Goal: Task Accomplishment & Management: Use online tool/utility

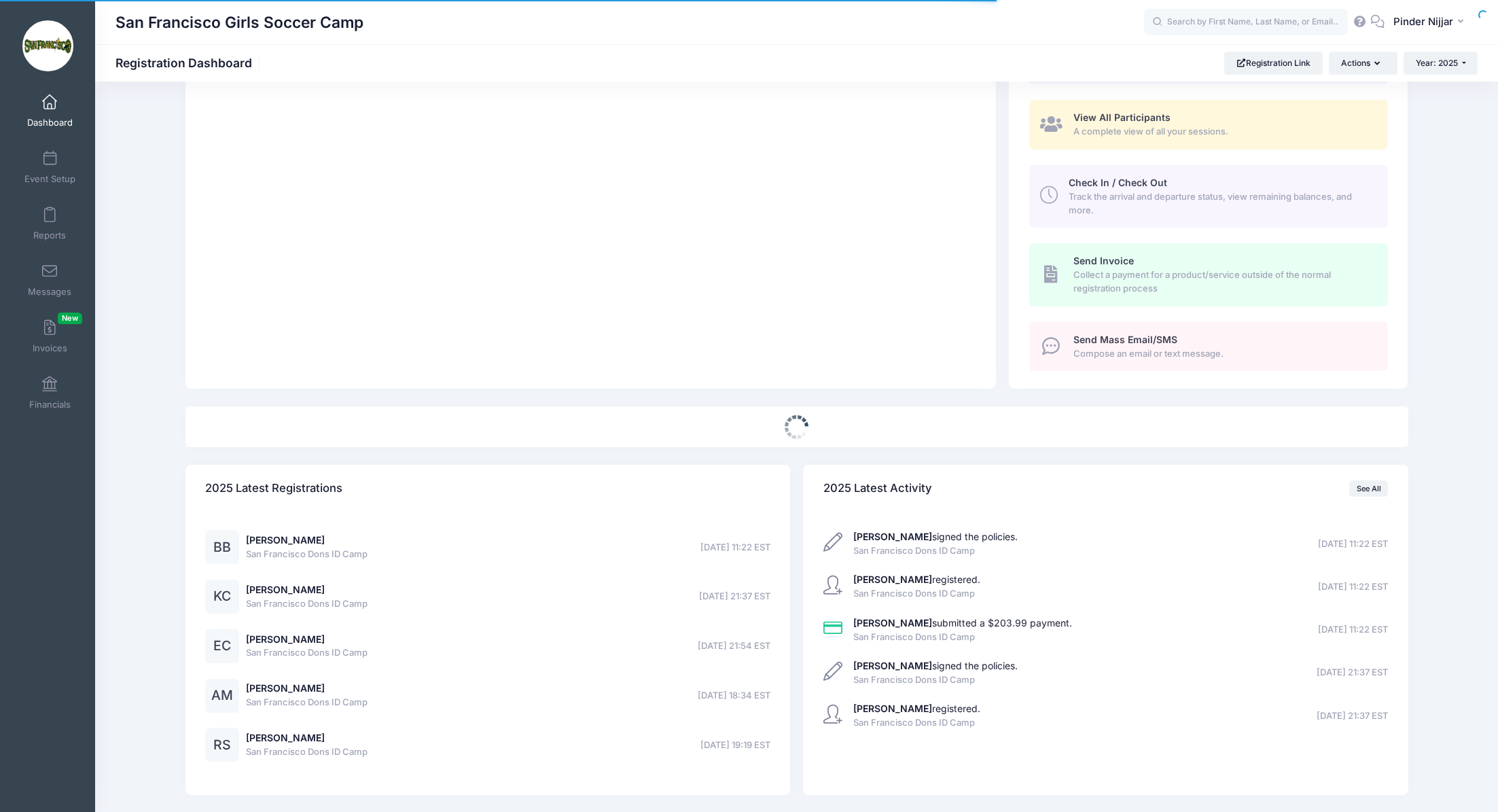
select select
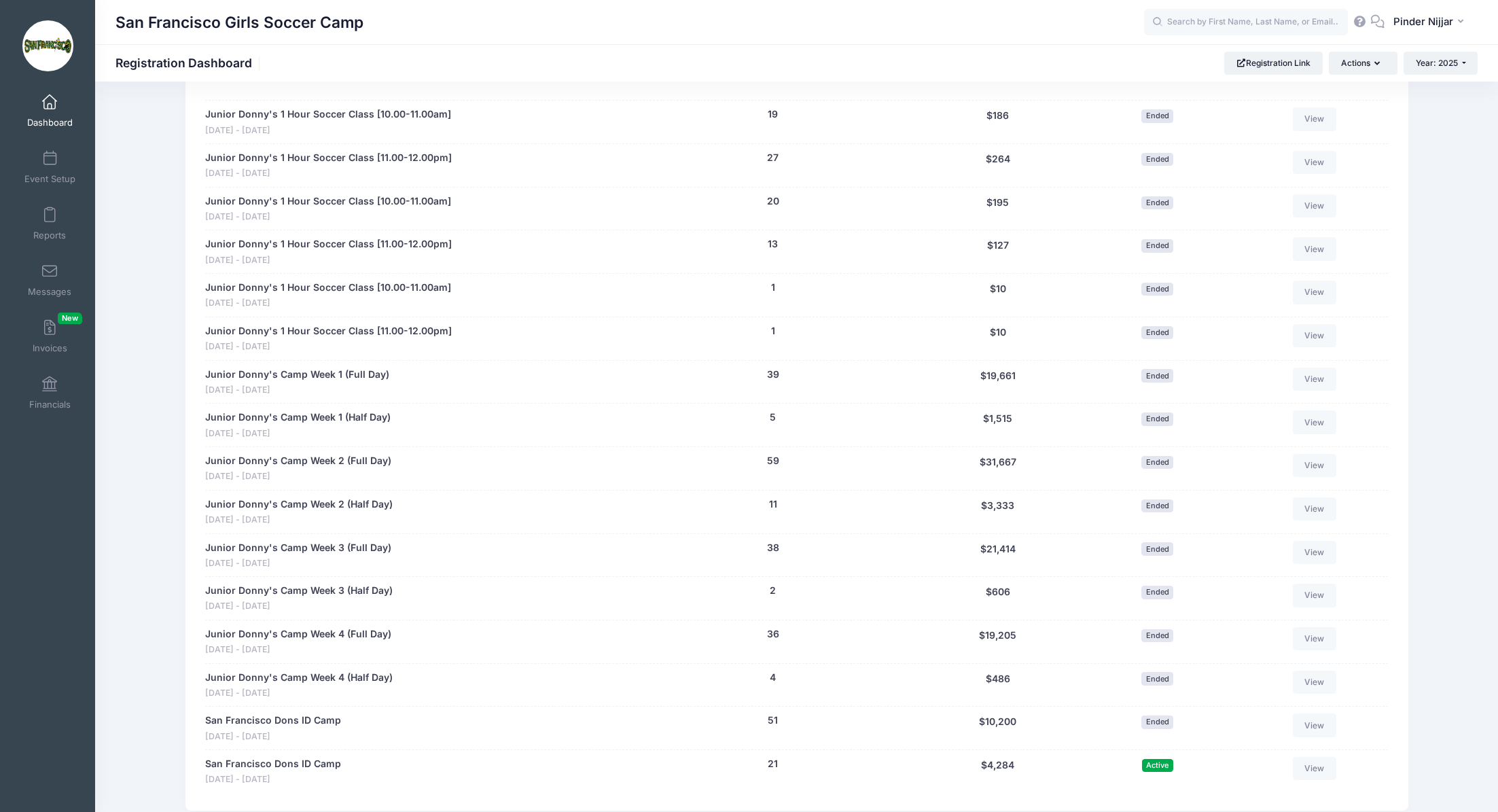
scroll to position [701, 0]
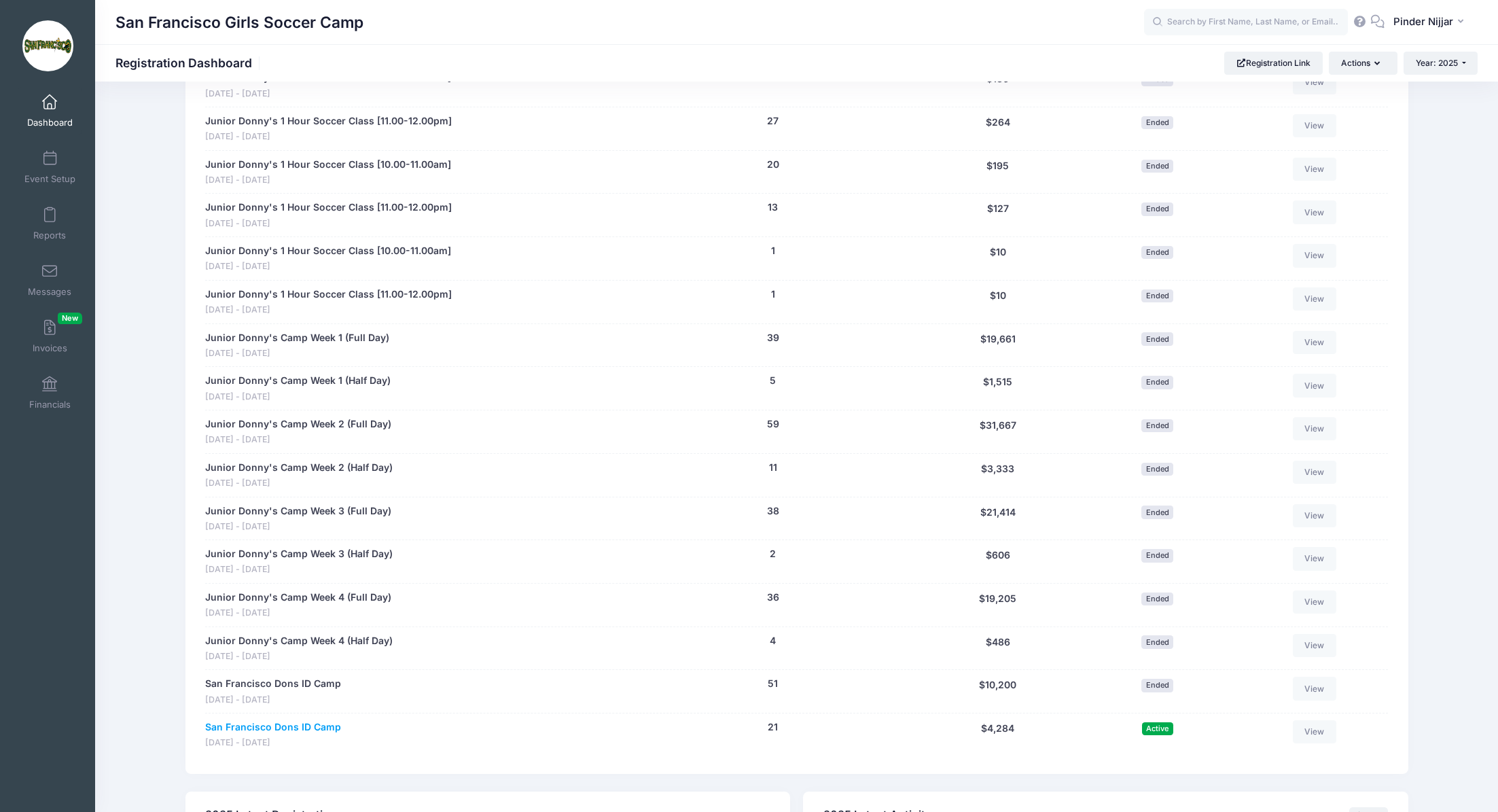
click at [296, 723] on link "San Francisco Dons ID Camp" at bounding box center [273, 727] width 136 height 14
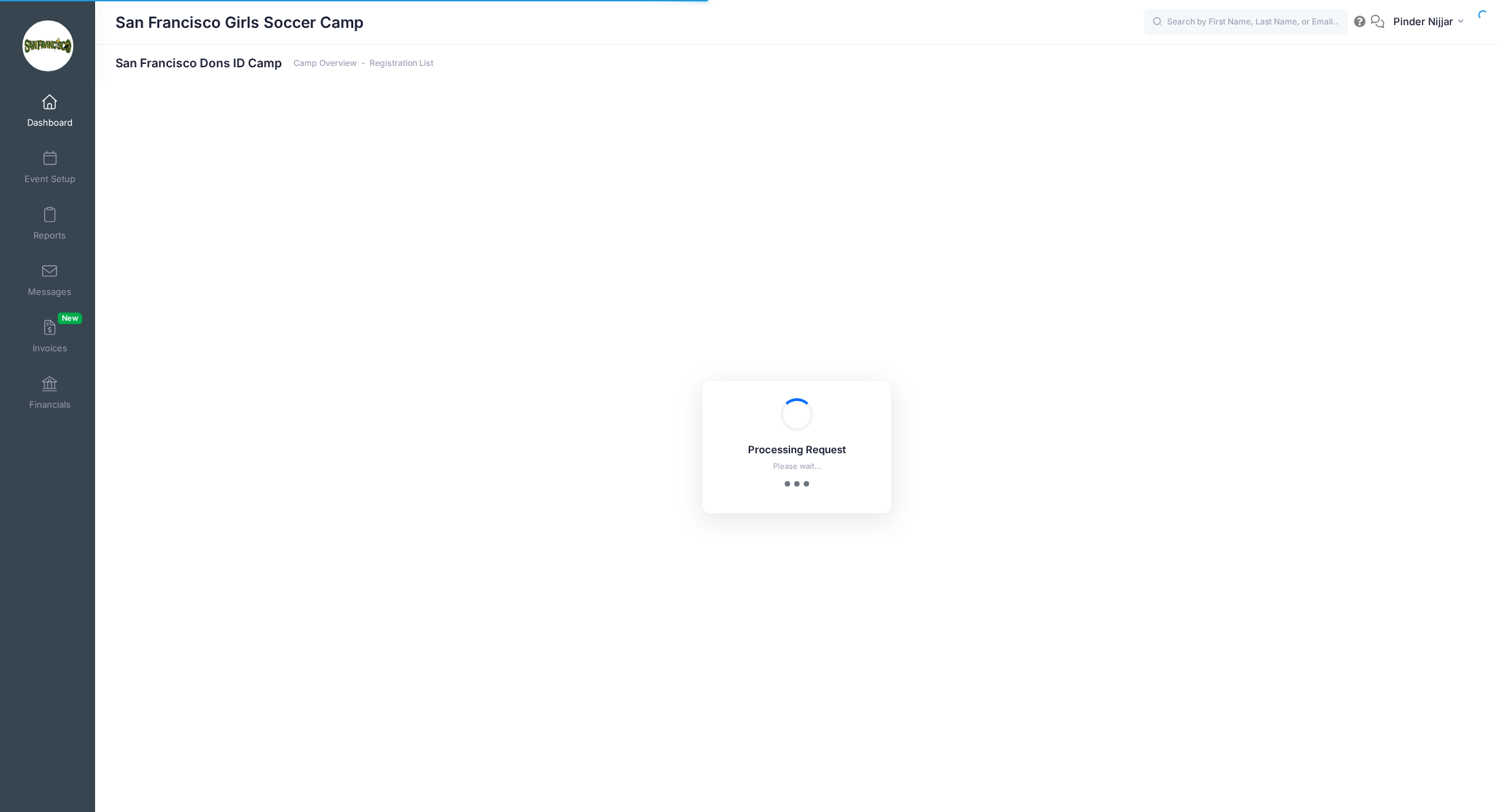
select select "10"
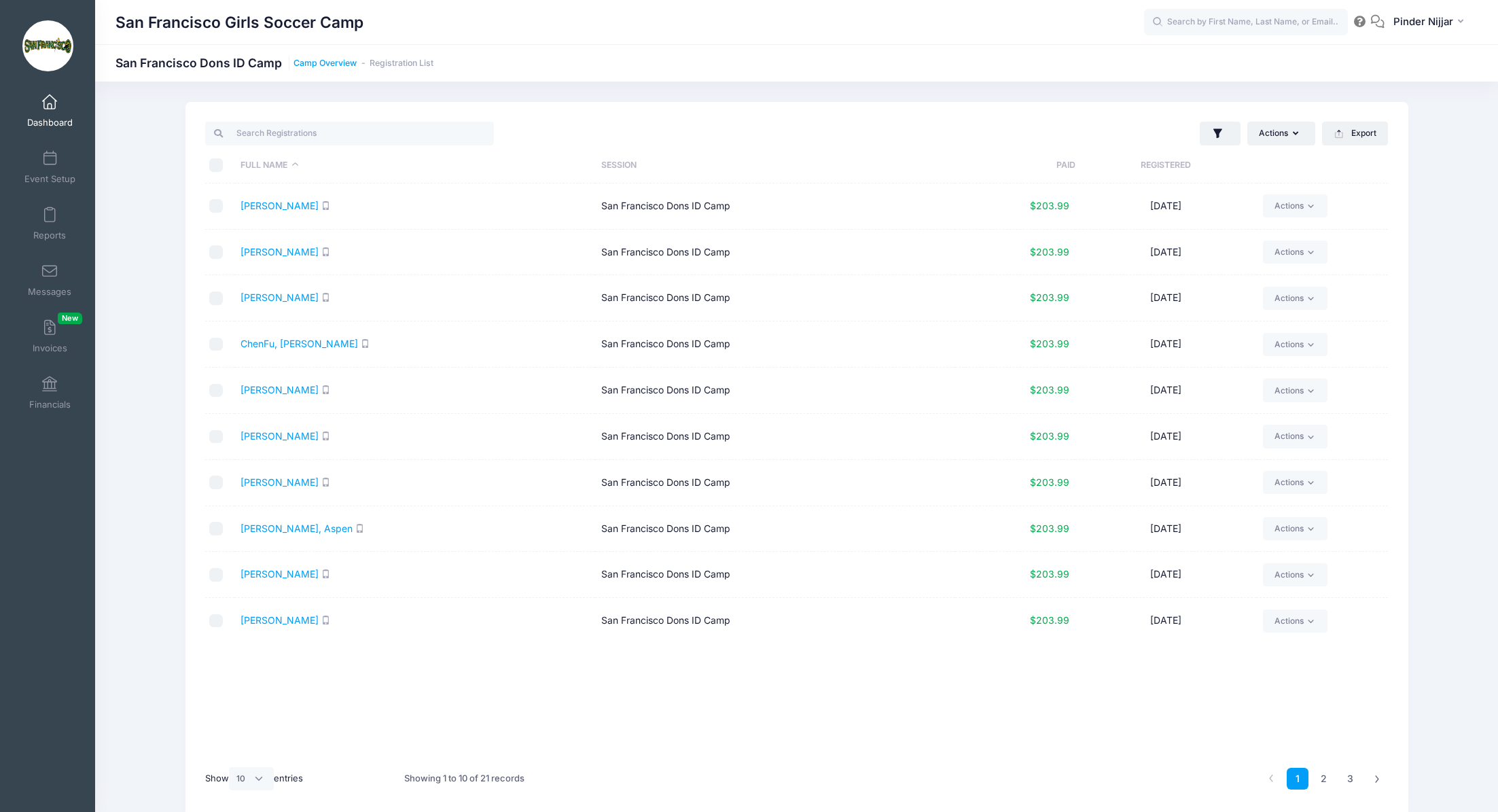
click at [334, 65] on link "Camp Overview" at bounding box center [325, 64] width 63 height 10
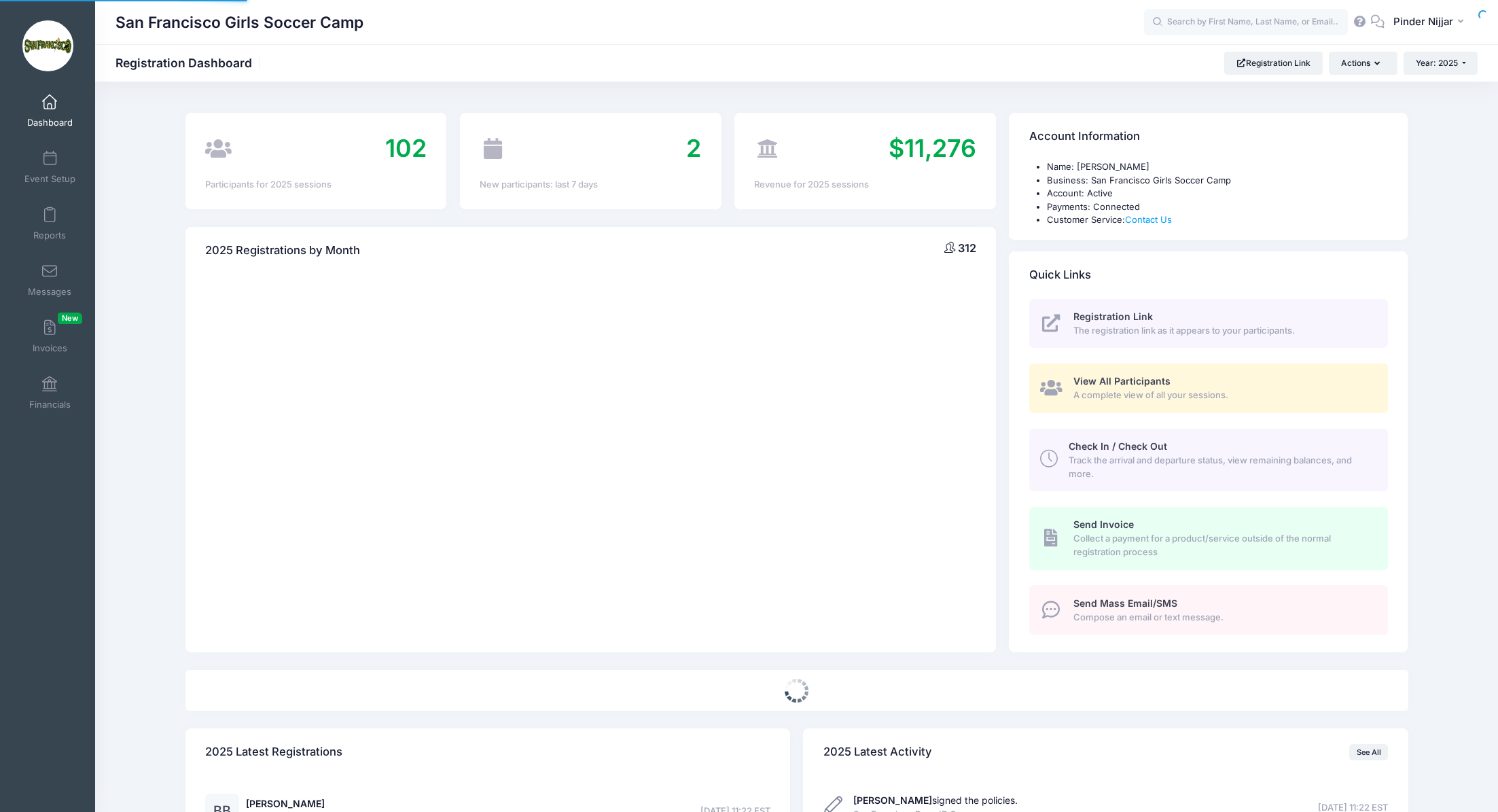
select select
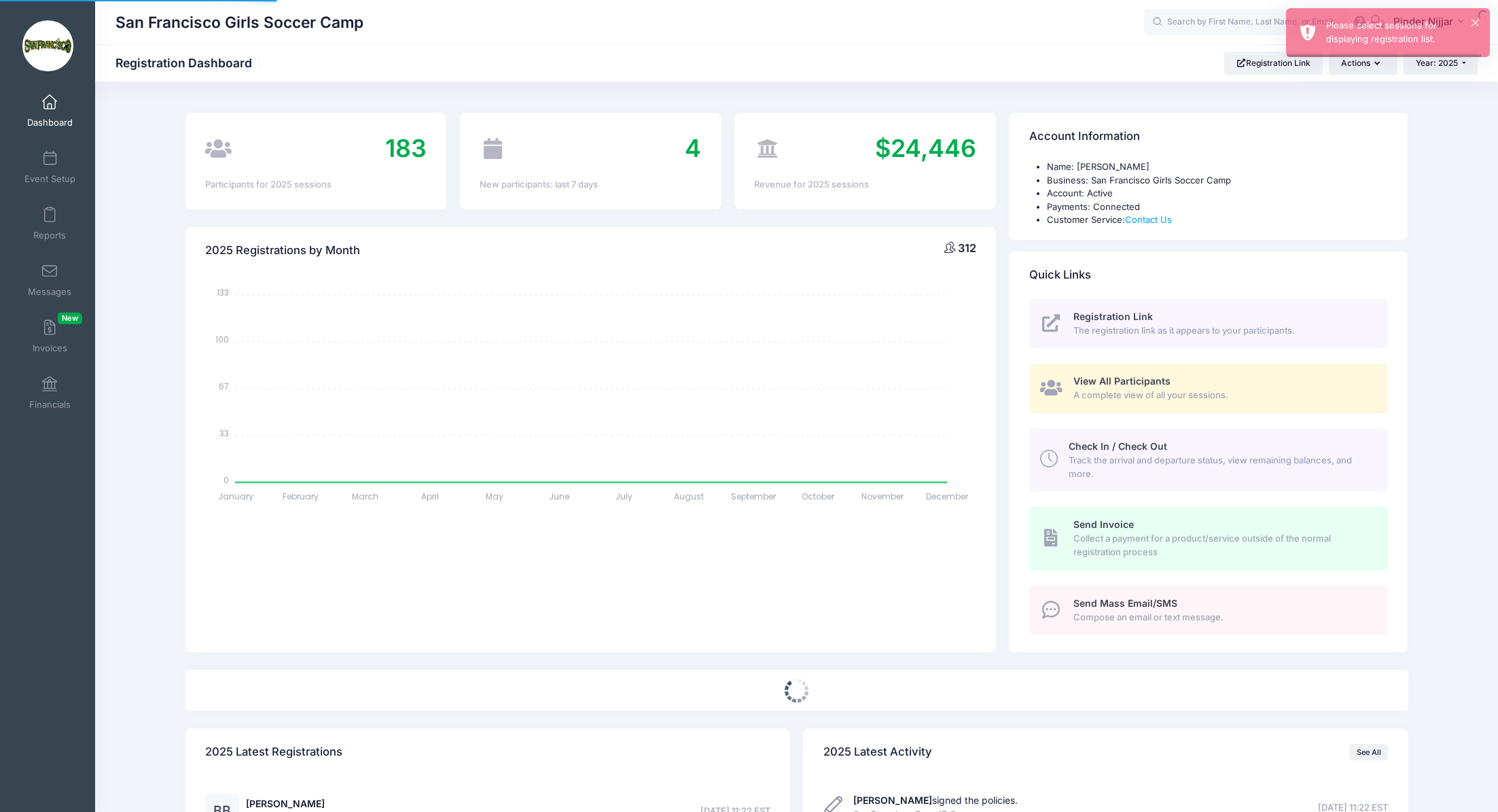
select select
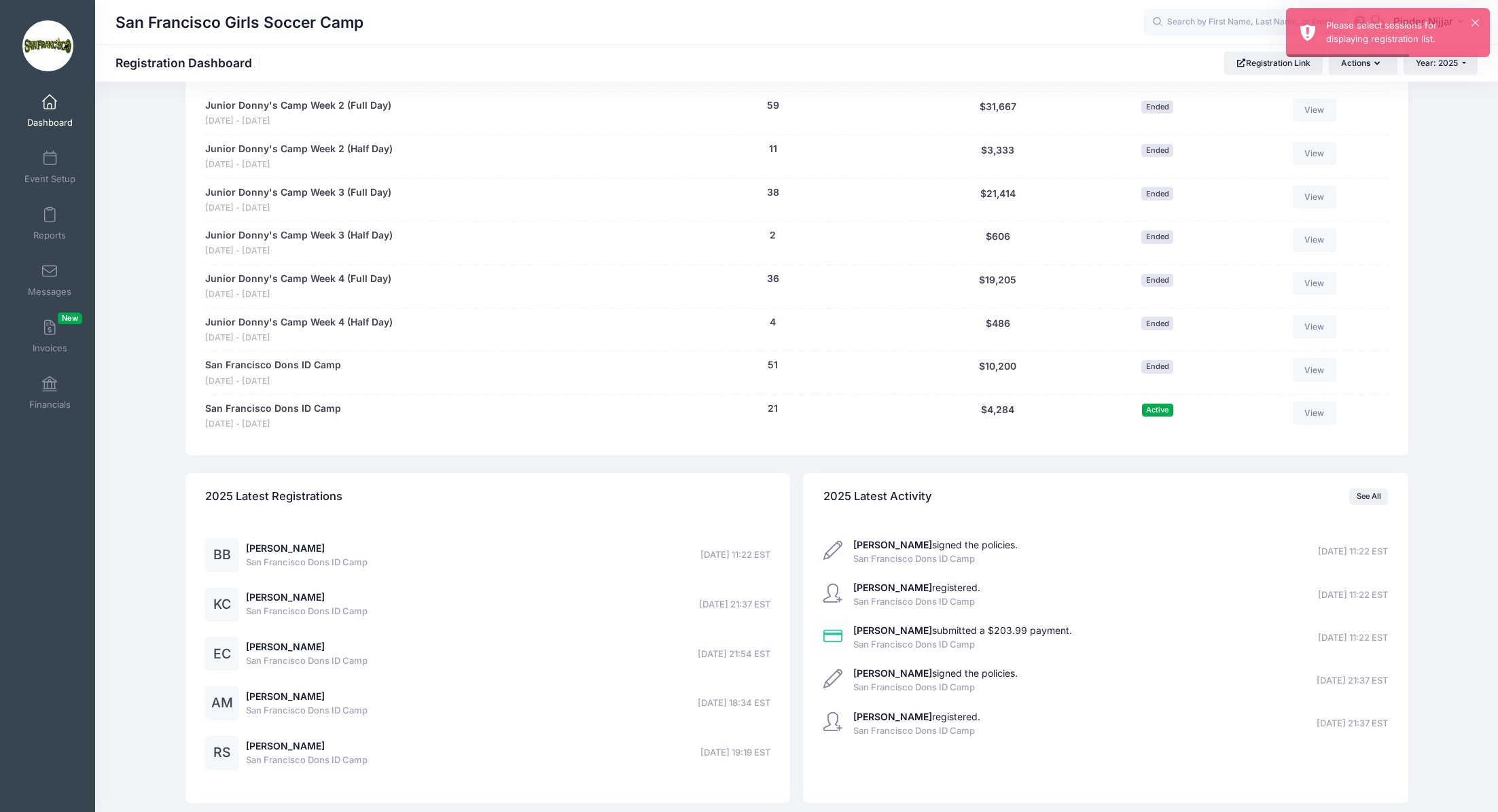
scroll to position [1076, 0]
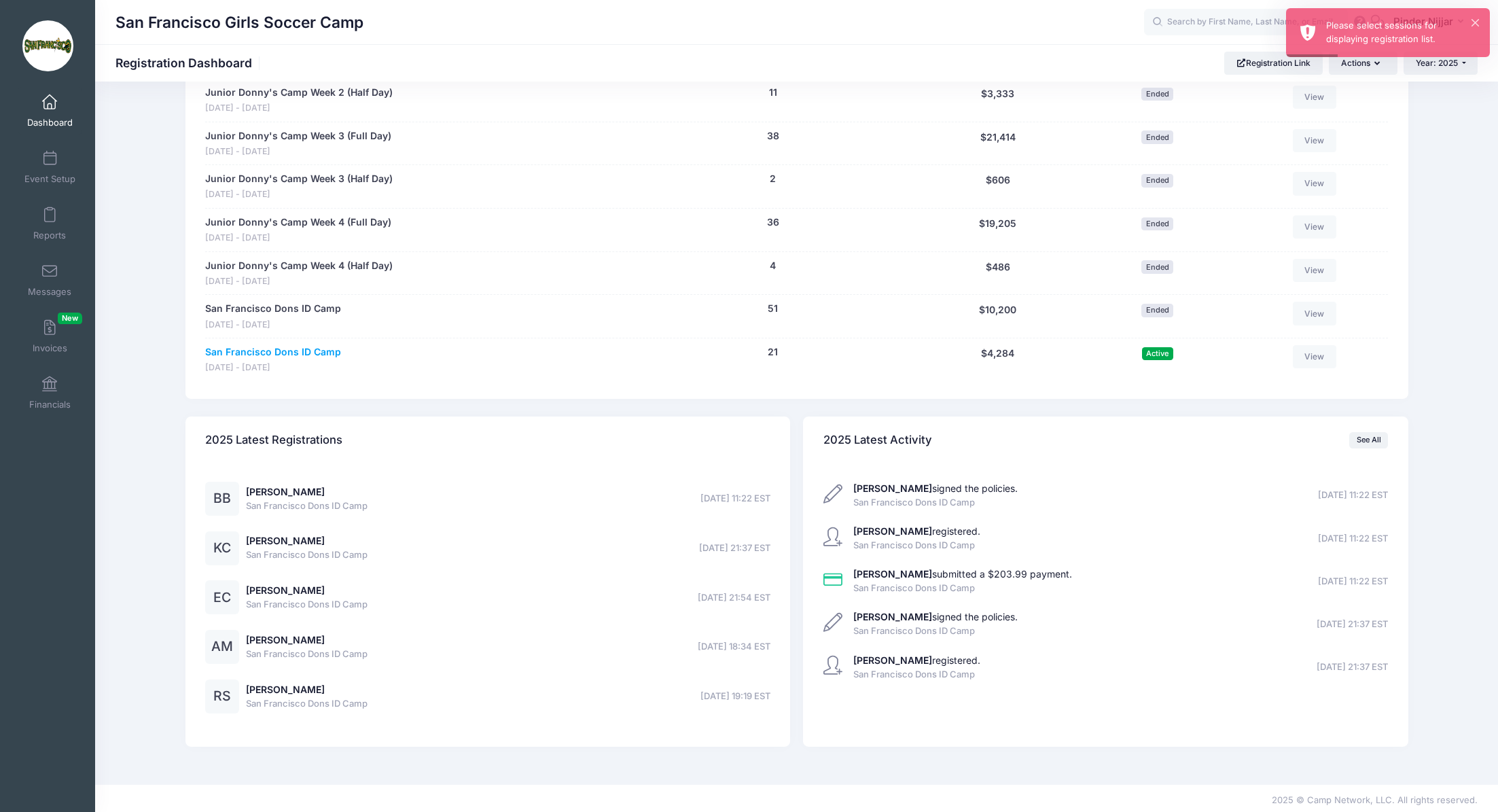
click at [317, 350] on link "San Francisco Dons ID Camp" at bounding box center [273, 352] width 136 height 14
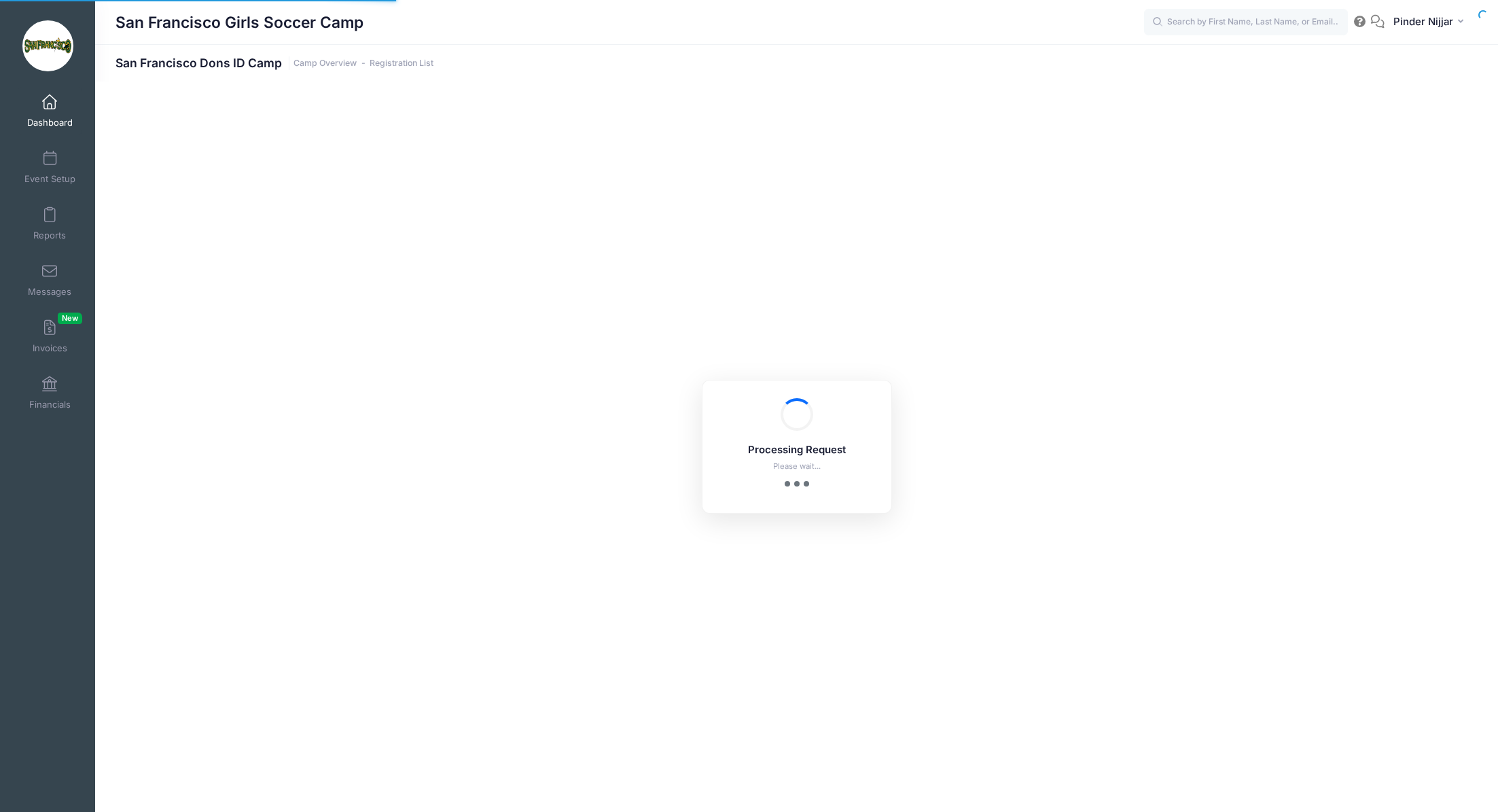
select select "10"
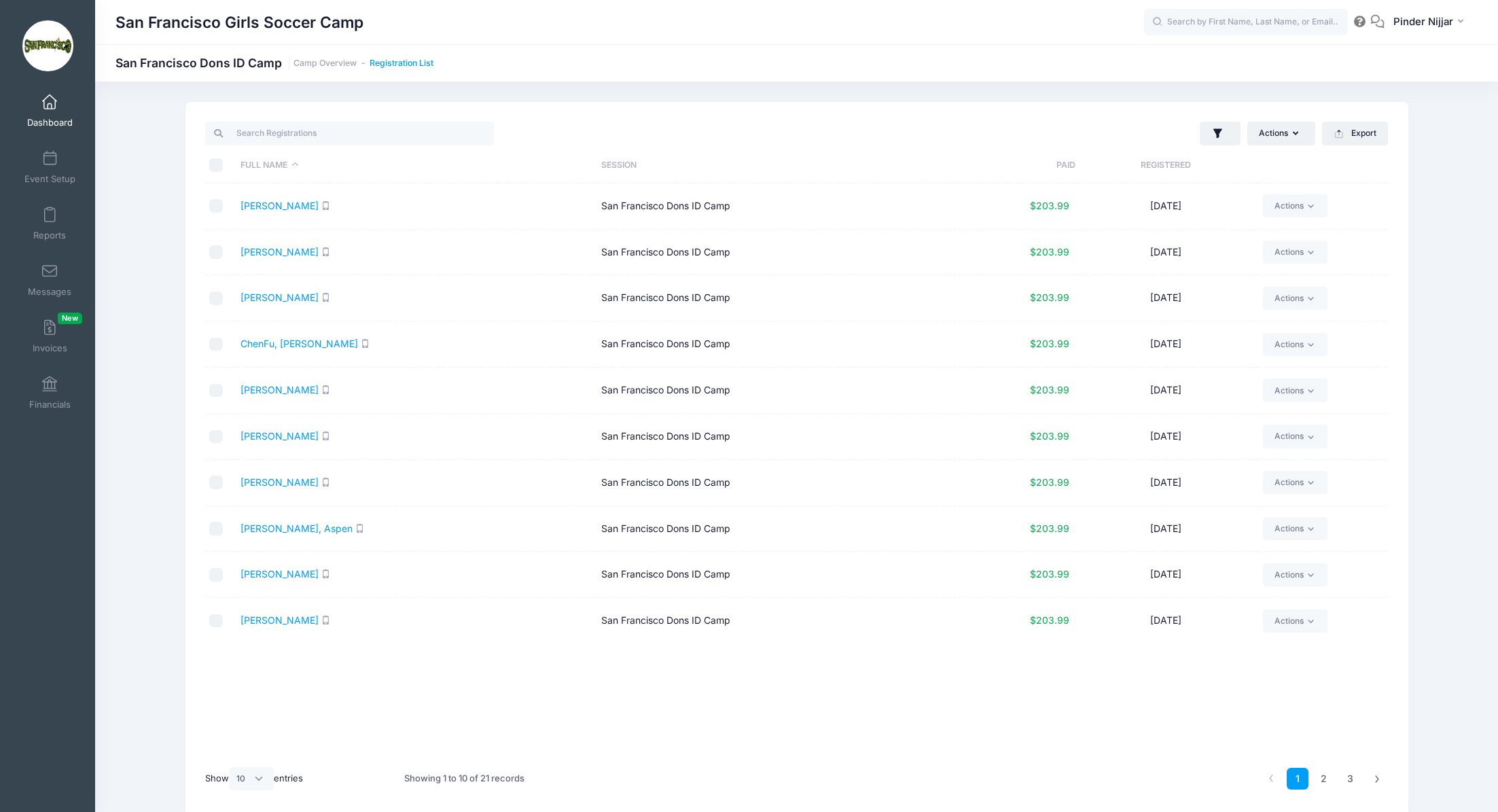
click at [394, 59] on link "Registration List" at bounding box center [401, 64] width 64 height 10
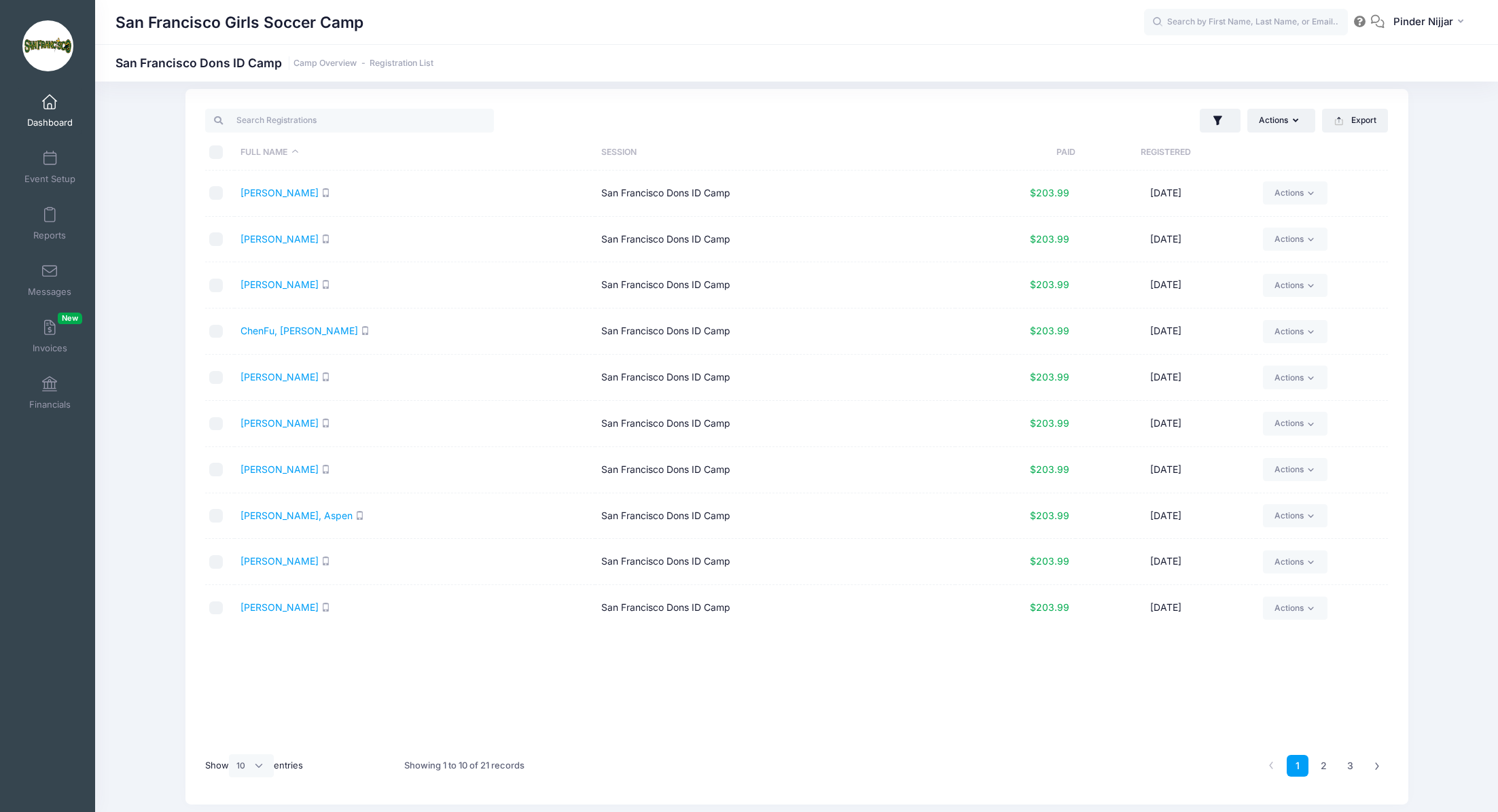
scroll to position [17, 0]
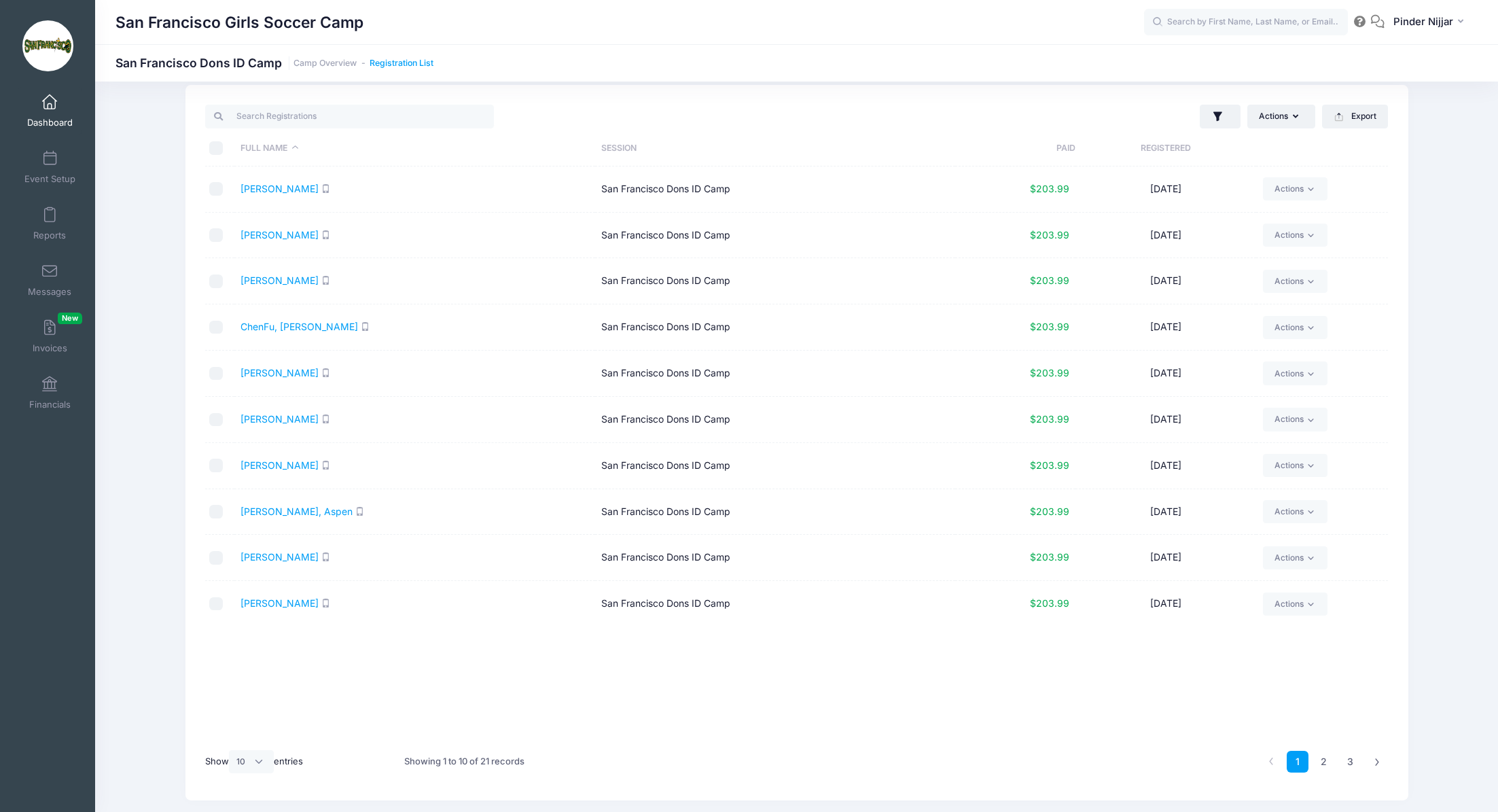
click at [413, 67] on link "Registration List" at bounding box center [401, 64] width 64 height 10
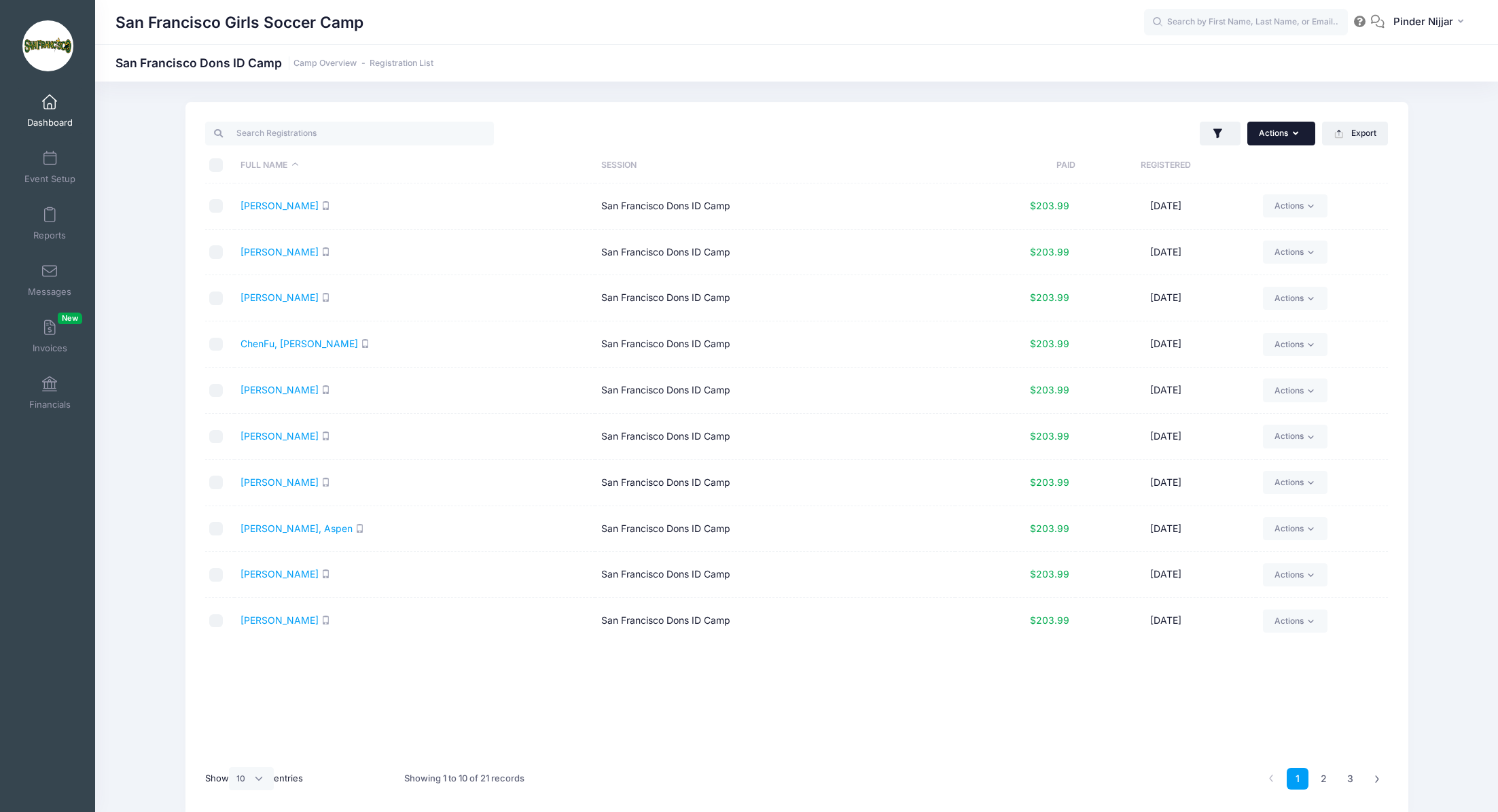
click at [1282, 135] on button "Actions" at bounding box center [1282, 132] width 68 height 23
click at [1366, 141] on button "Export" at bounding box center [1355, 132] width 66 height 23
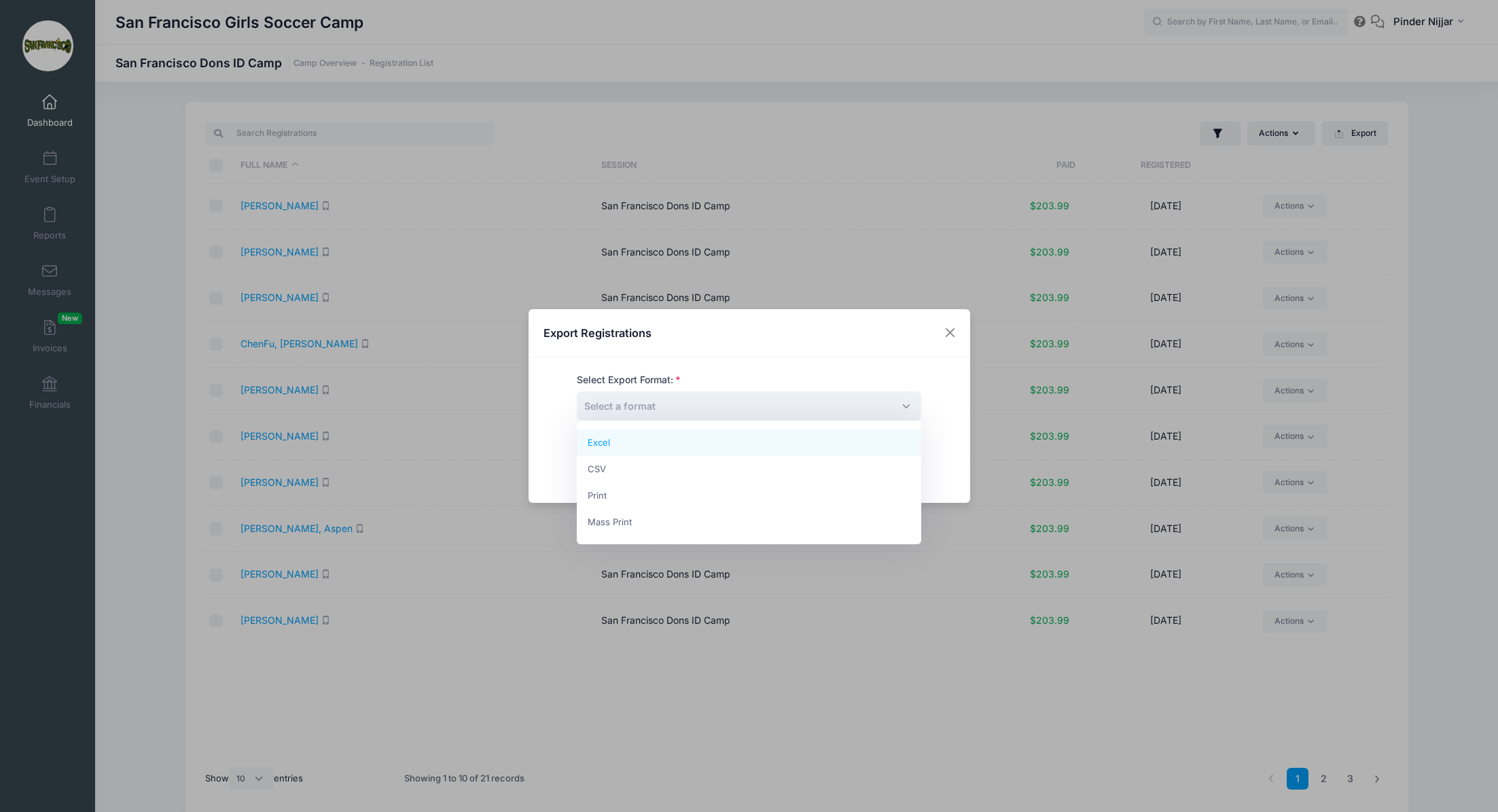
click at [874, 395] on span "Select a format" at bounding box center [749, 406] width 345 height 29
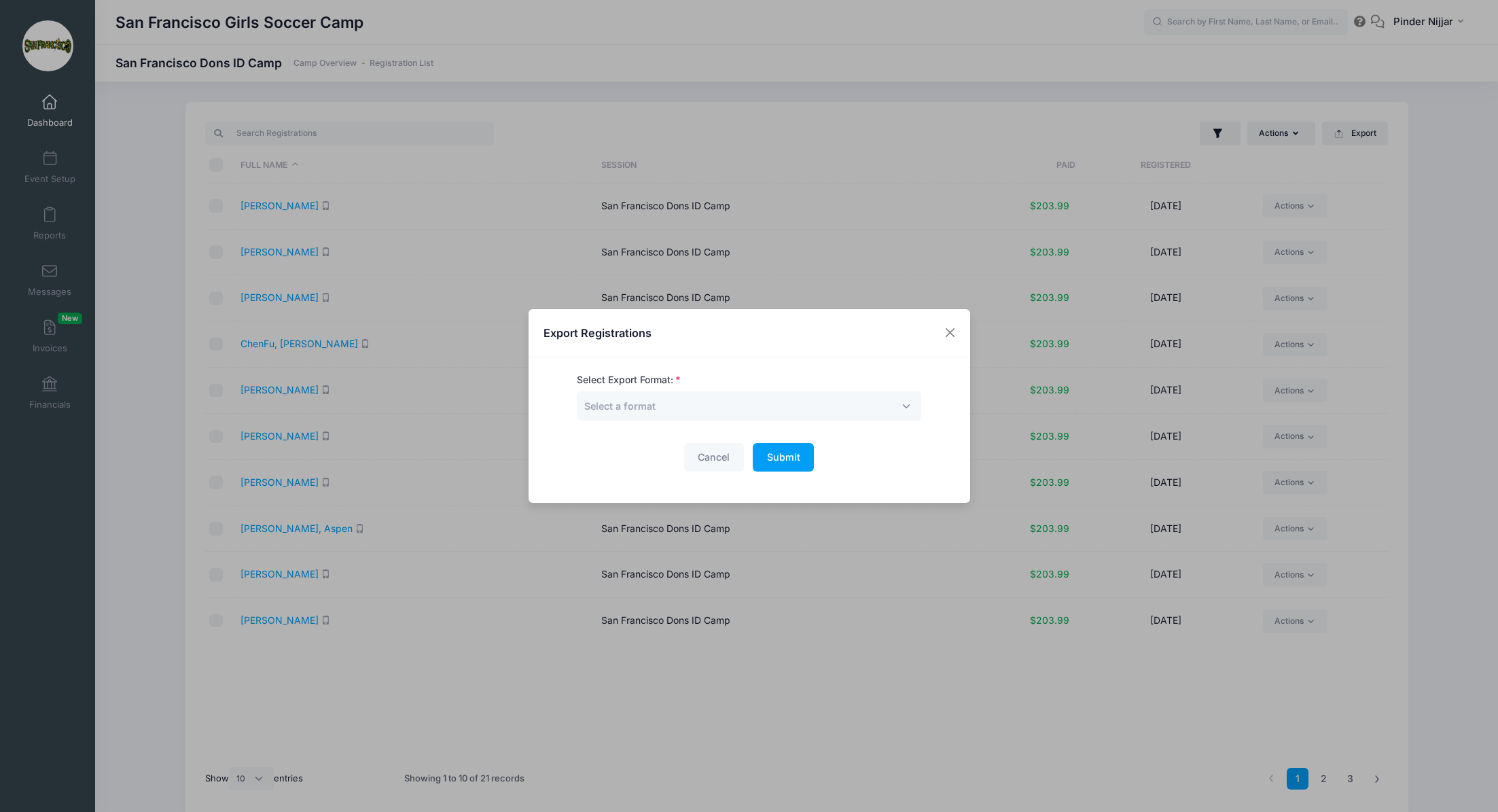
click at [915, 267] on div "Export Registrations Select Export Format: Excel CSV Print Mass Print Select a …" at bounding box center [749, 406] width 1498 height 812
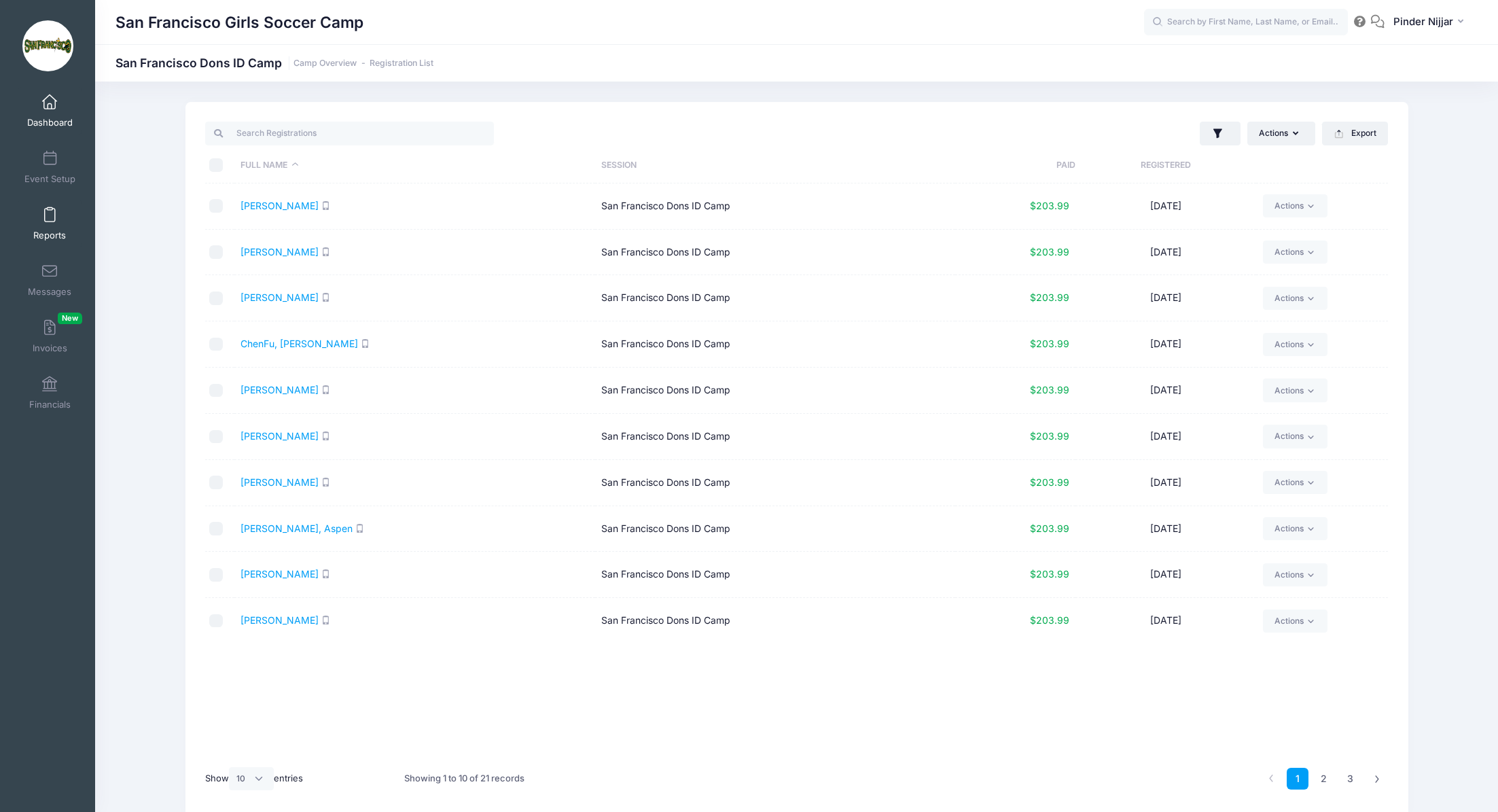
click at [49, 219] on span at bounding box center [49, 216] width 0 height 15
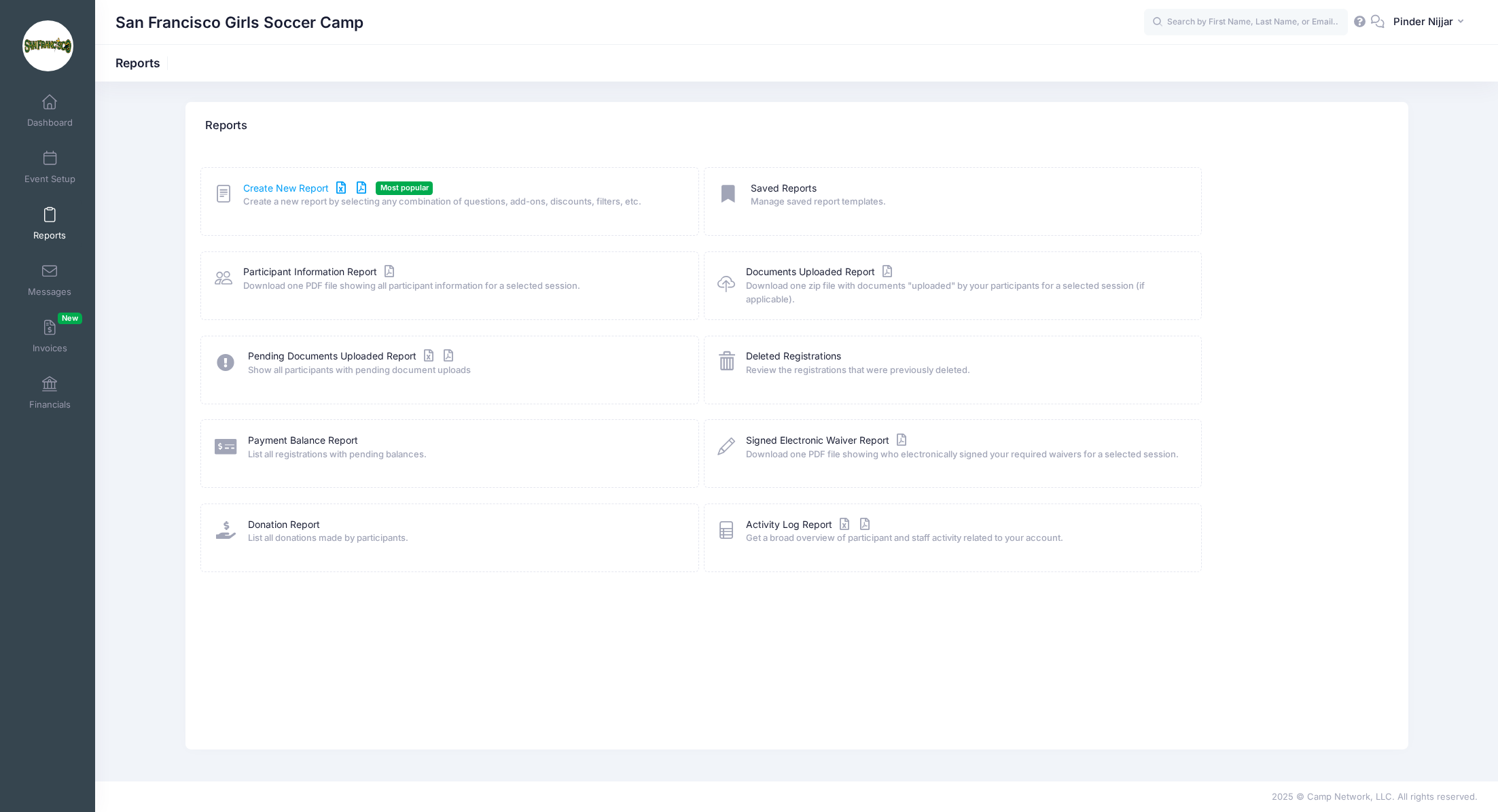
click at [320, 186] on link "Create New Report" at bounding box center [306, 188] width 126 height 14
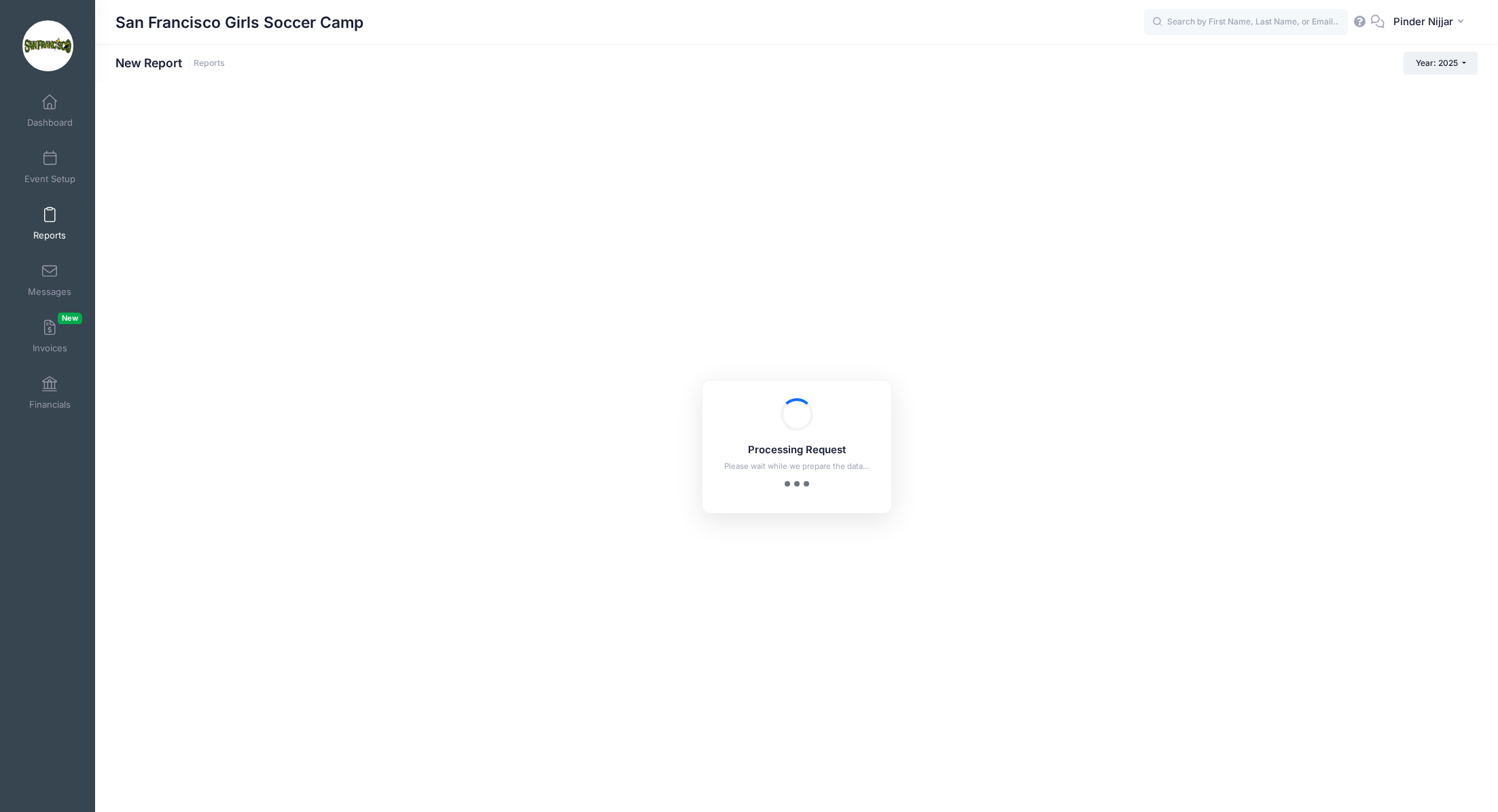
checkbox input "true"
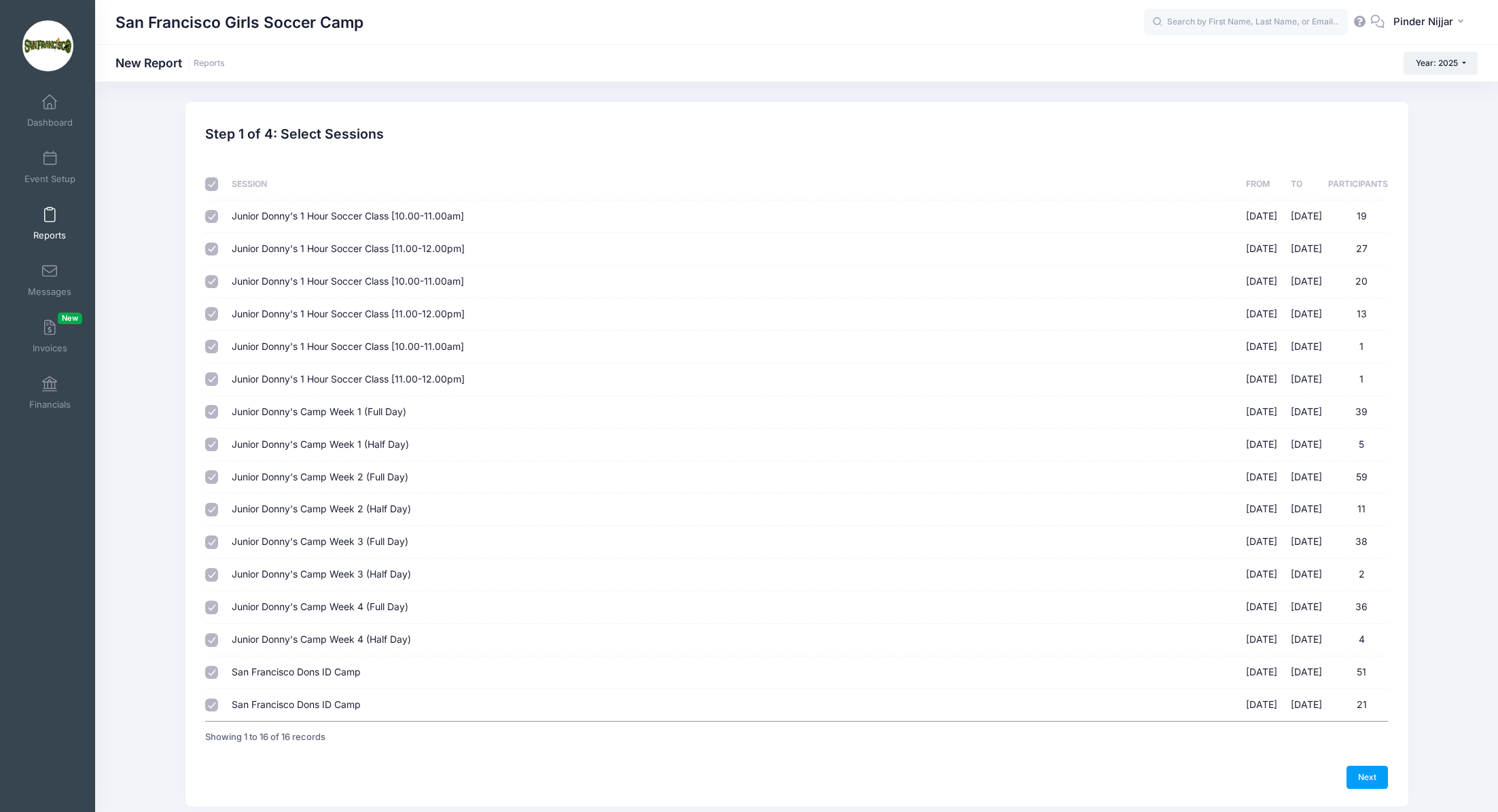
click at [212, 185] on input "checkbox" at bounding box center [212, 184] width 14 height 14
checkbox input "false"
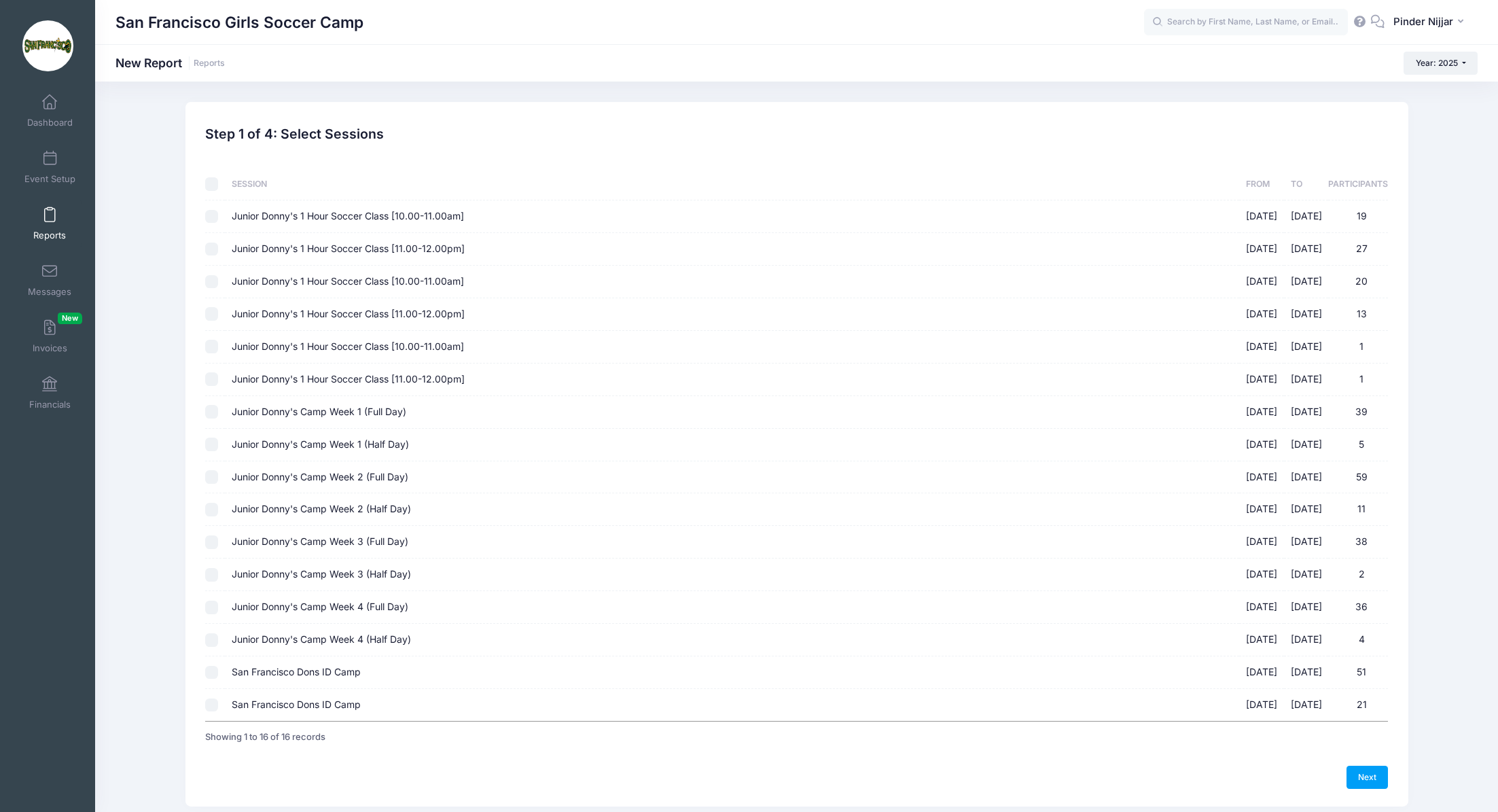
checkbox input "false"
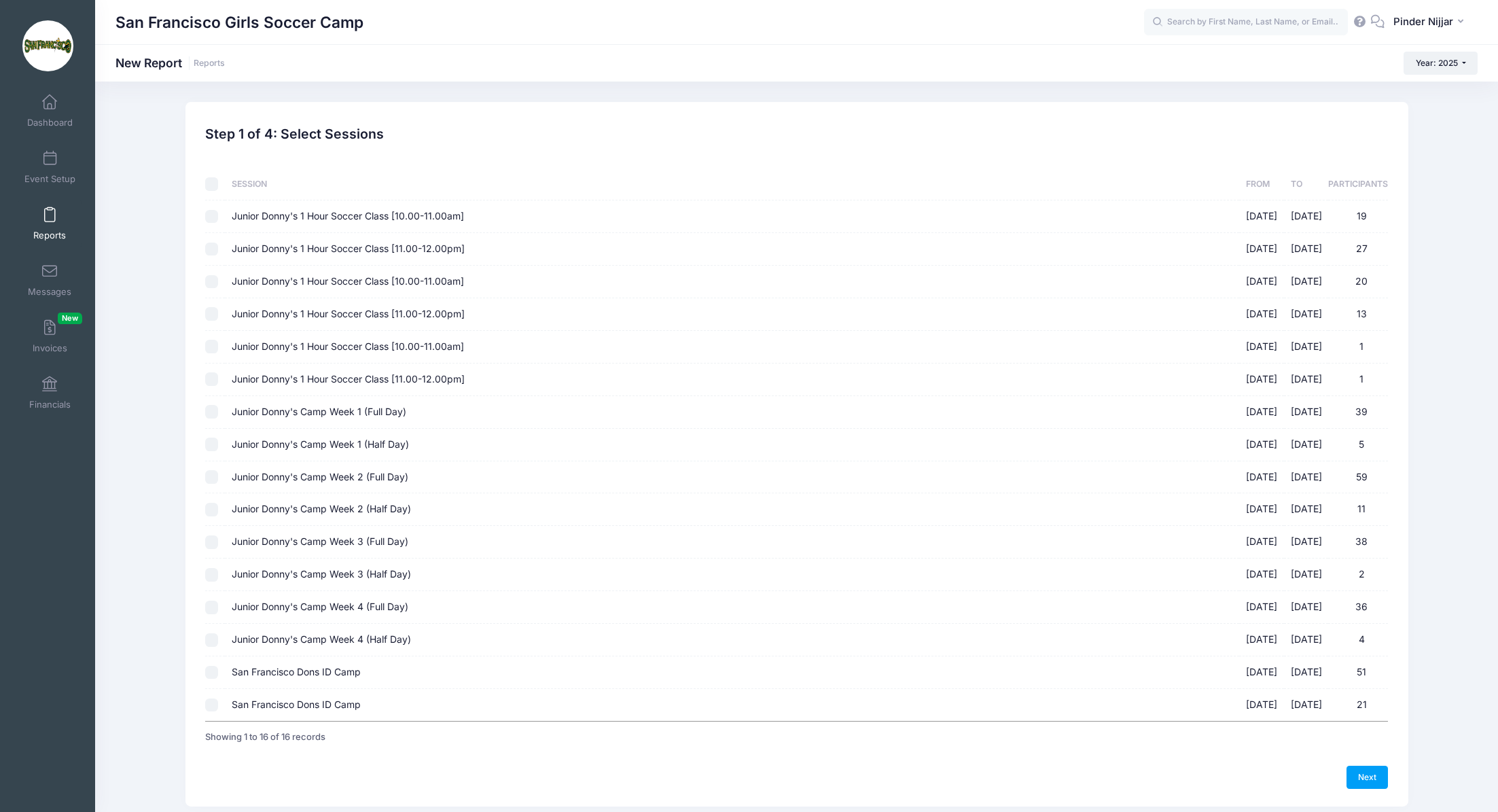
checkbox input "false"
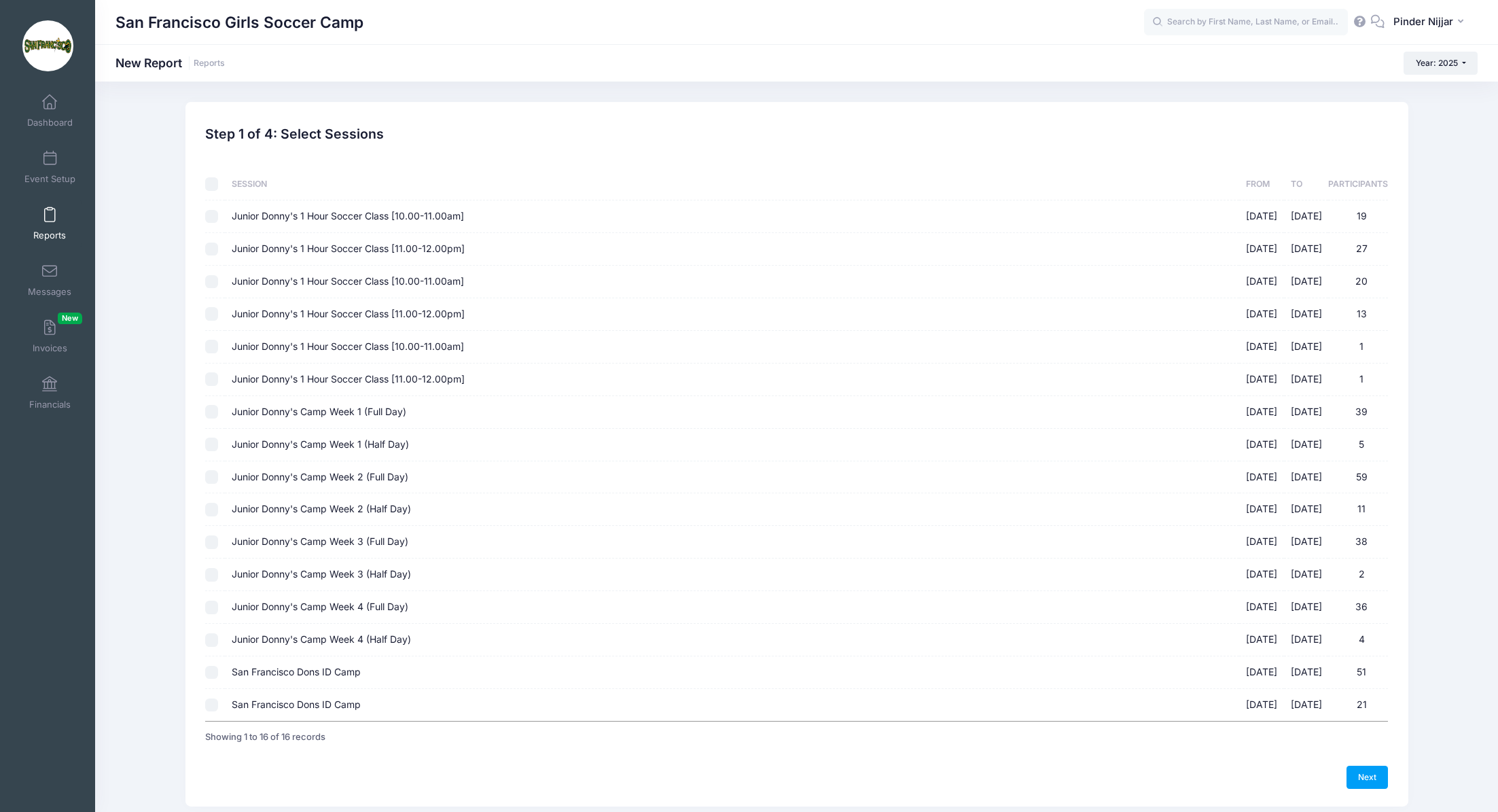
checkbox input "false"
click at [213, 702] on input "San Francisco Dons ID Camp [DATE] - [DATE] 21" at bounding box center [212, 705] width 14 height 14
checkbox input "true"
click at [1370, 776] on link "Next" at bounding box center [1368, 776] width 42 height 23
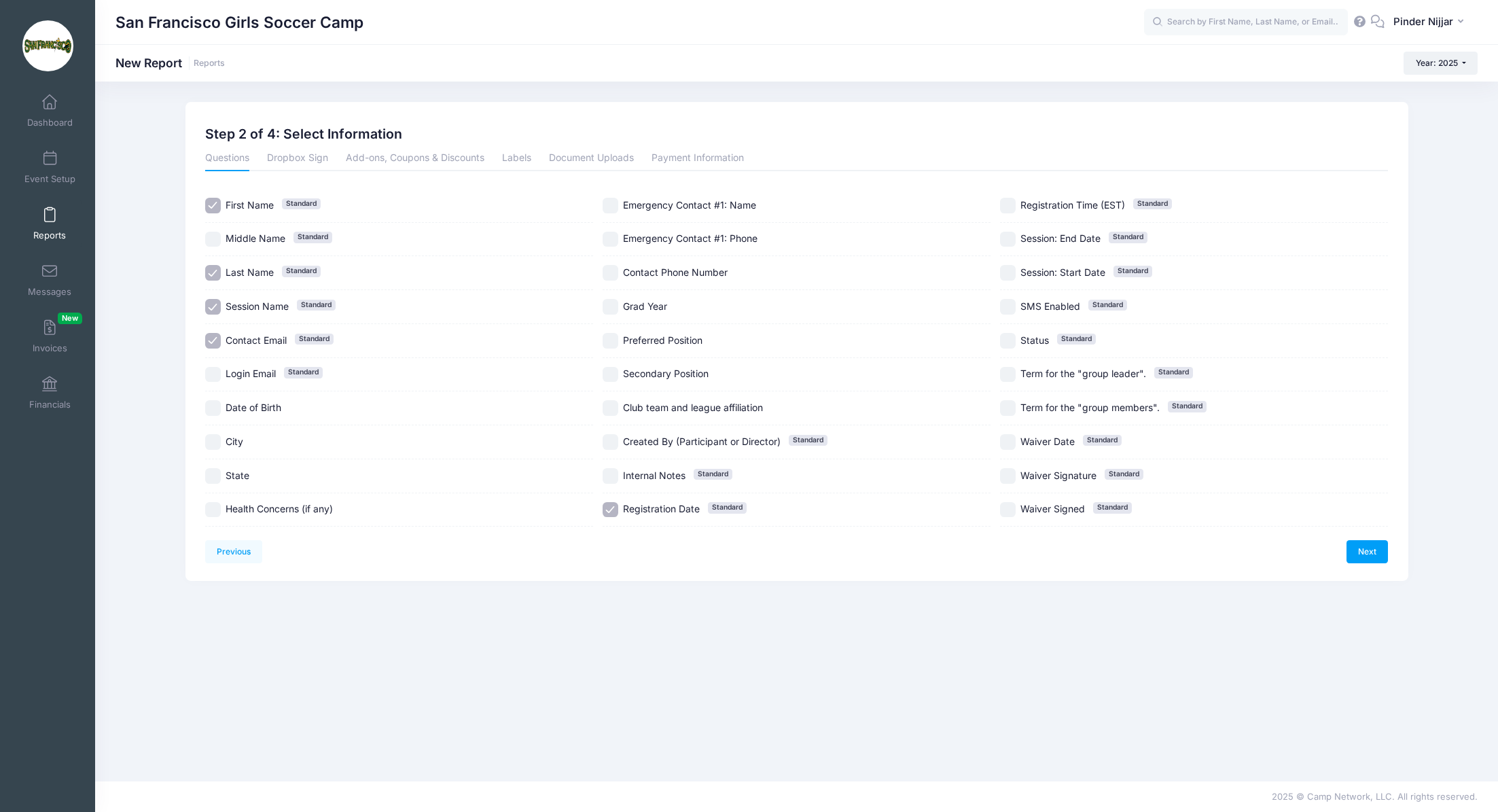
click at [609, 338] on input "Preferred Position" at bounding box center [610, 340] width 15 height 15
checkbox input "true"
click at [1367, 546] on link "Next" at bounding box center [1368, 551] width 42 height 23
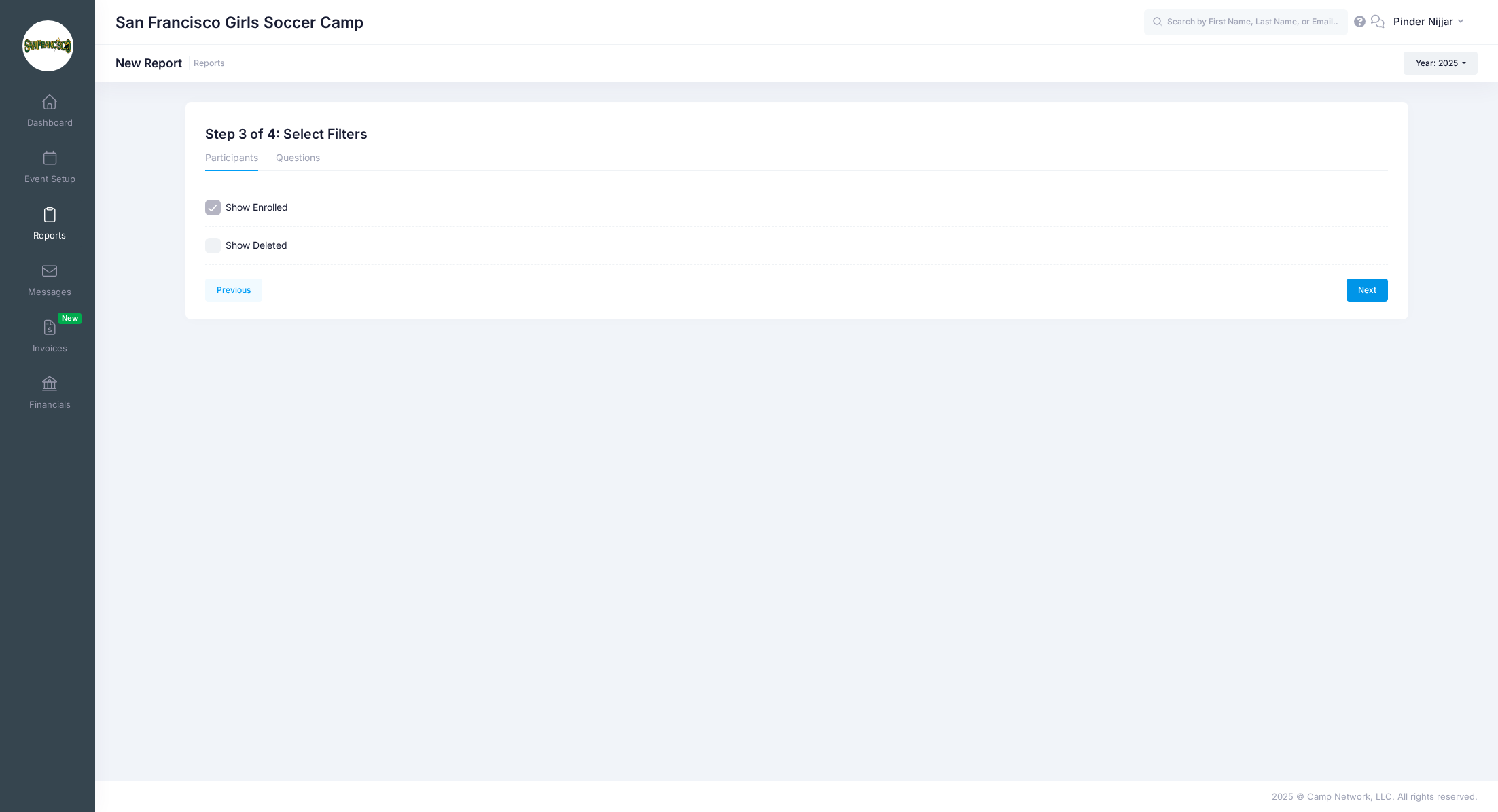
click at [1357, 297] on link "Next" at bounding box center [1368, 289] width 42 height 23
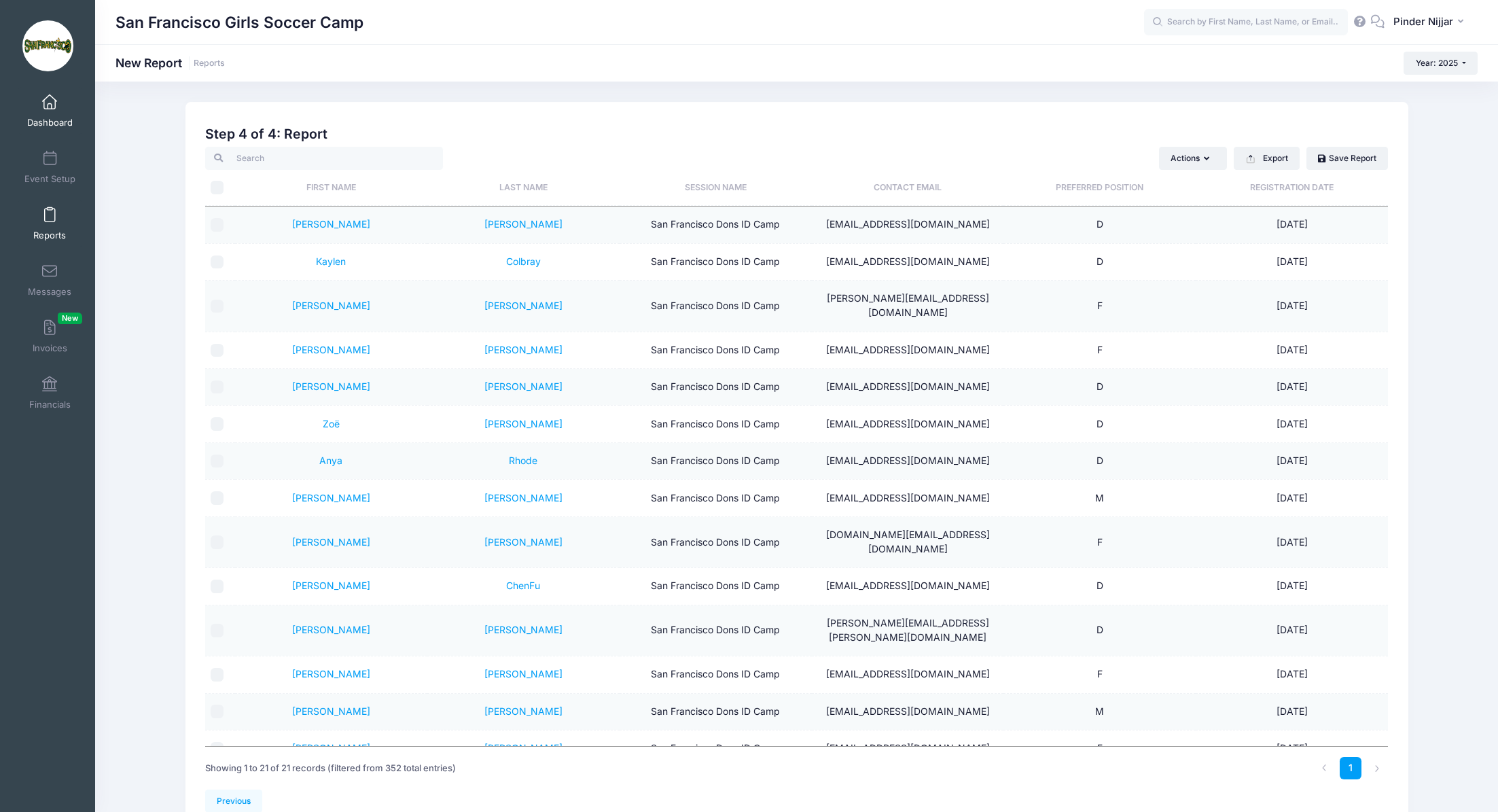
click at [49, 95] on span at bounding box center [49, 103] width 0 height 15
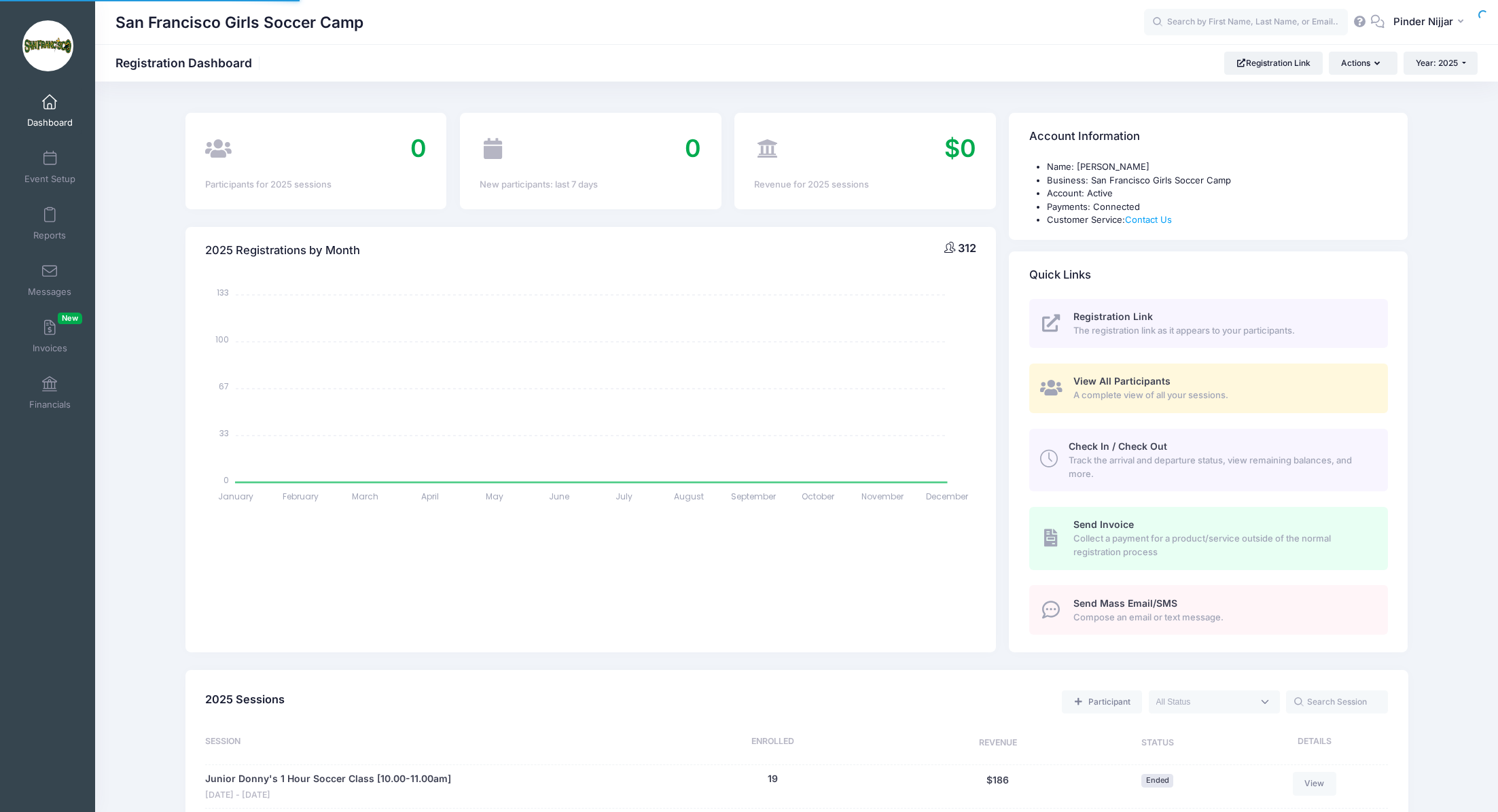
select select
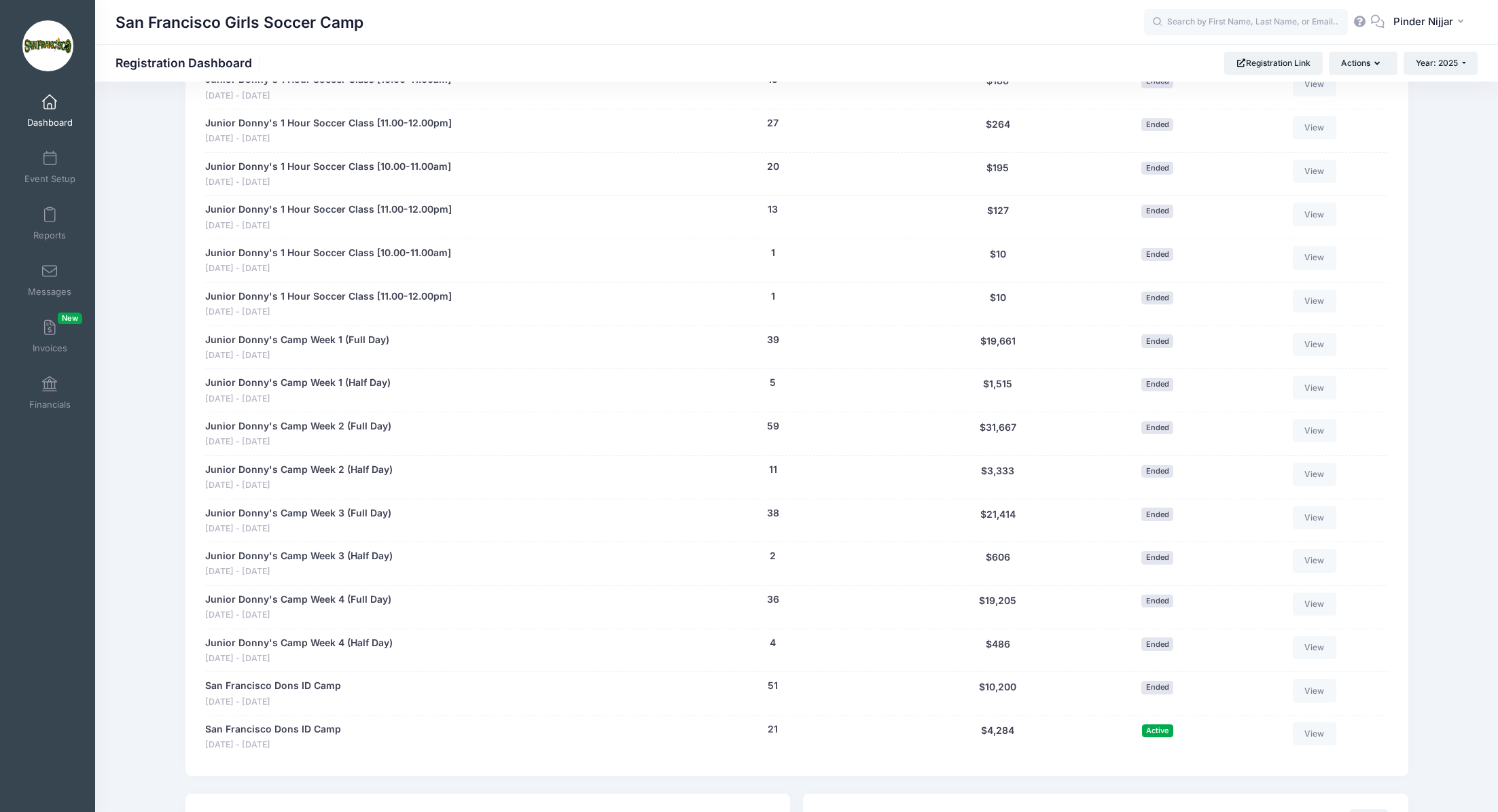
scroll to position [702, 0]
